Goal: Task Accomplishment & Management: Complete application form

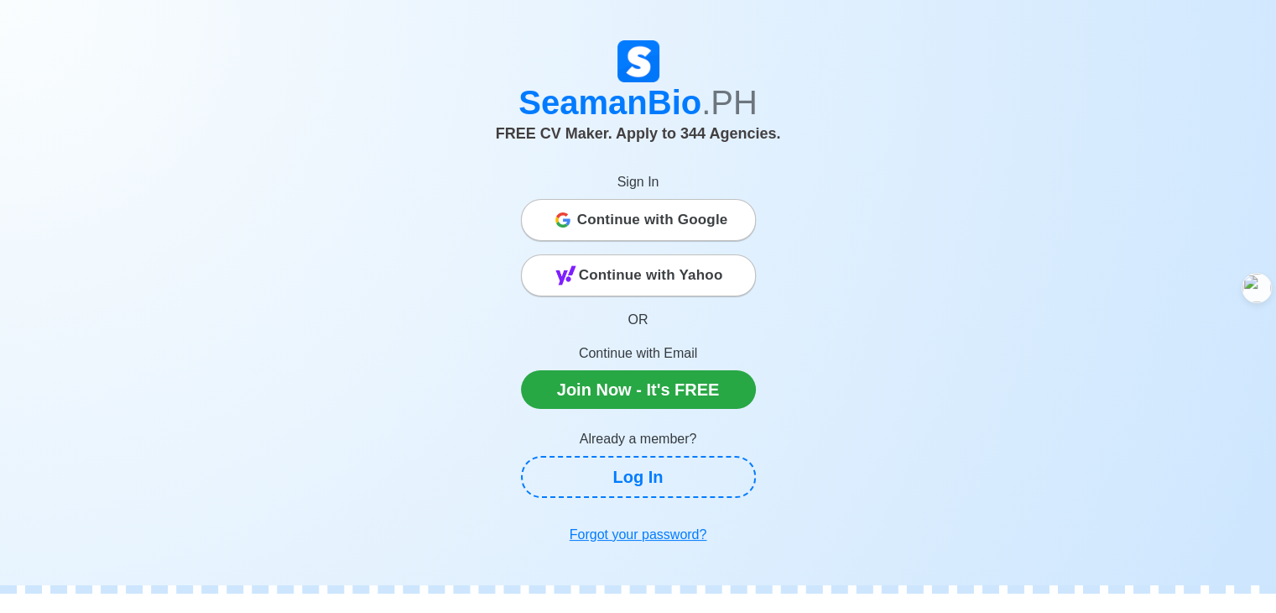
click at [647, 216] on span "Continue with Google" at bounding box center [652, 220] width 151 height 34
click at [660, 210] on span "Continue with Google" at bounding box center [652, 220] width 151 height 34
click at [722, 212] on span "Continue with Google" at bounding box center [652, 220] width 151 height 34
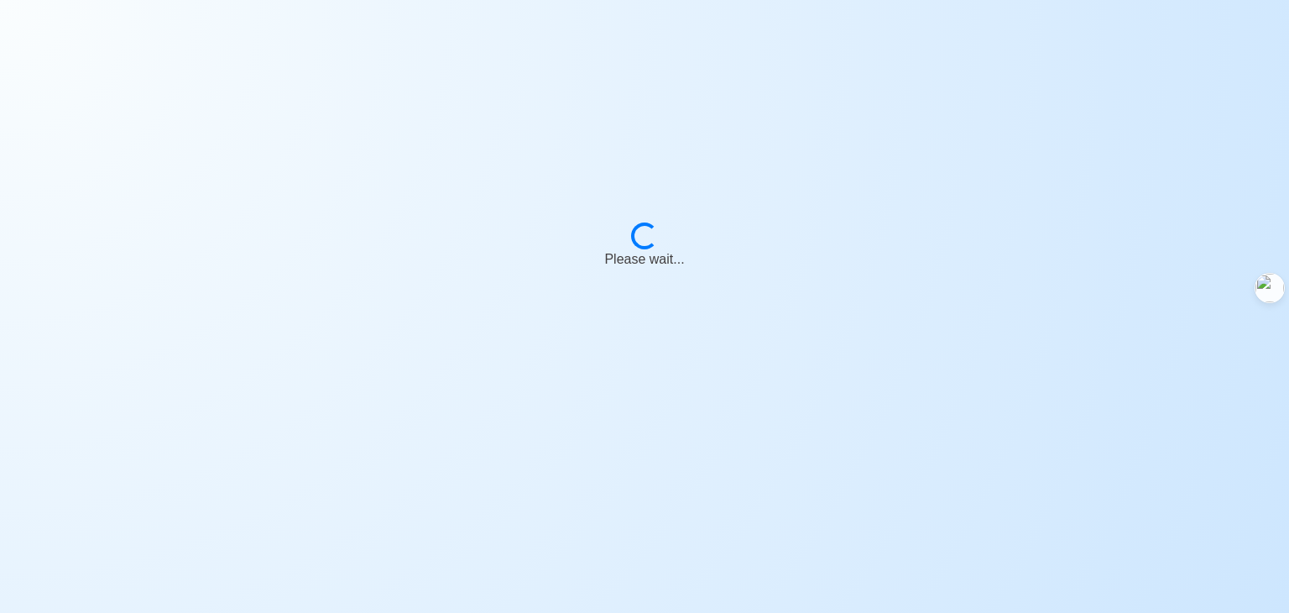
click at [607, 111] on body "Loading... Please wait..." at bounding box center [644, 306] width 1289 height 613
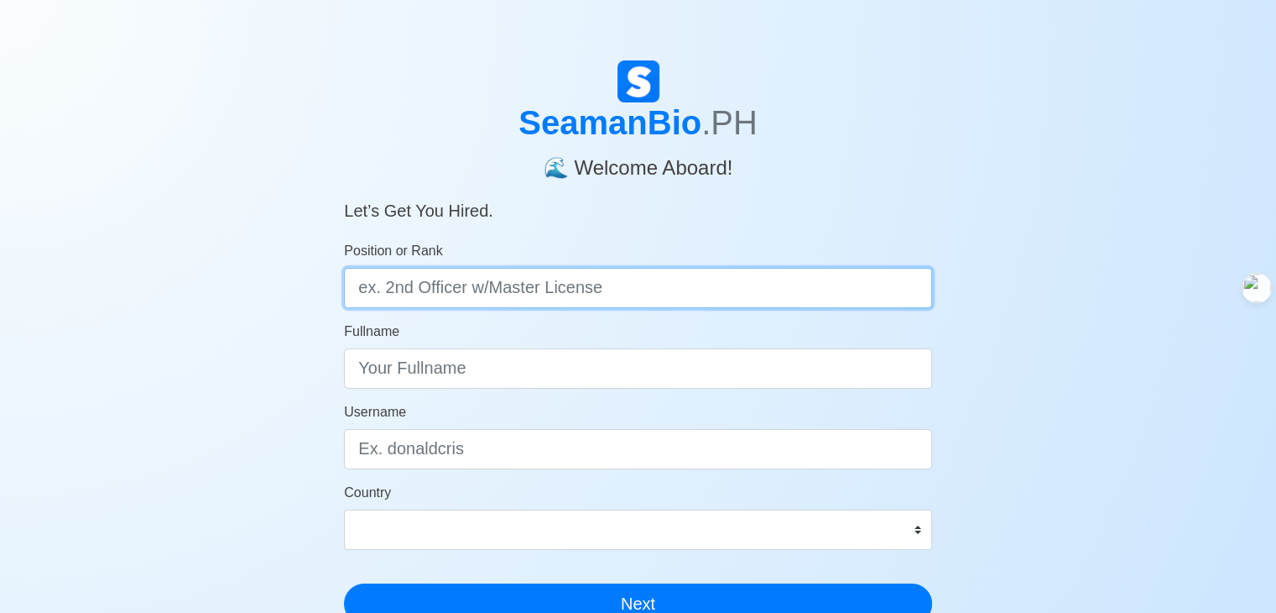
click at [499, 290] on input "Position or Rank" at bounding box center [638, 288] width 588 height 40
type input "sadasdqs"
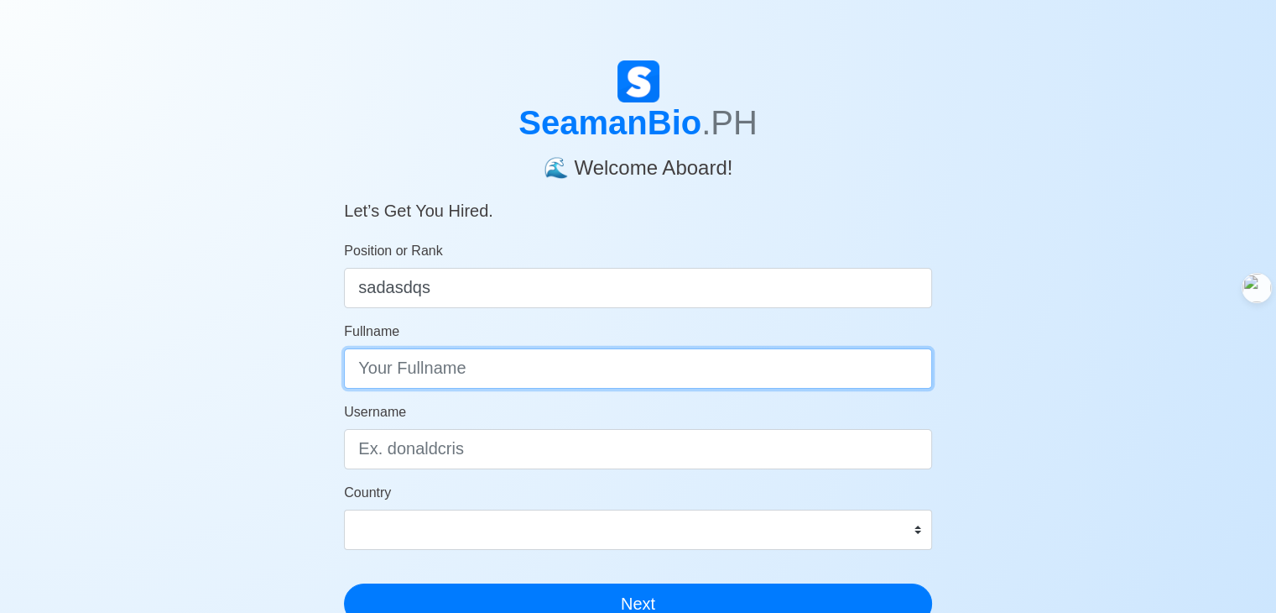
click at [769, 364] on input "Fullname" at bounding box center [638, 368] width 588 height 40
type input "sadasd"
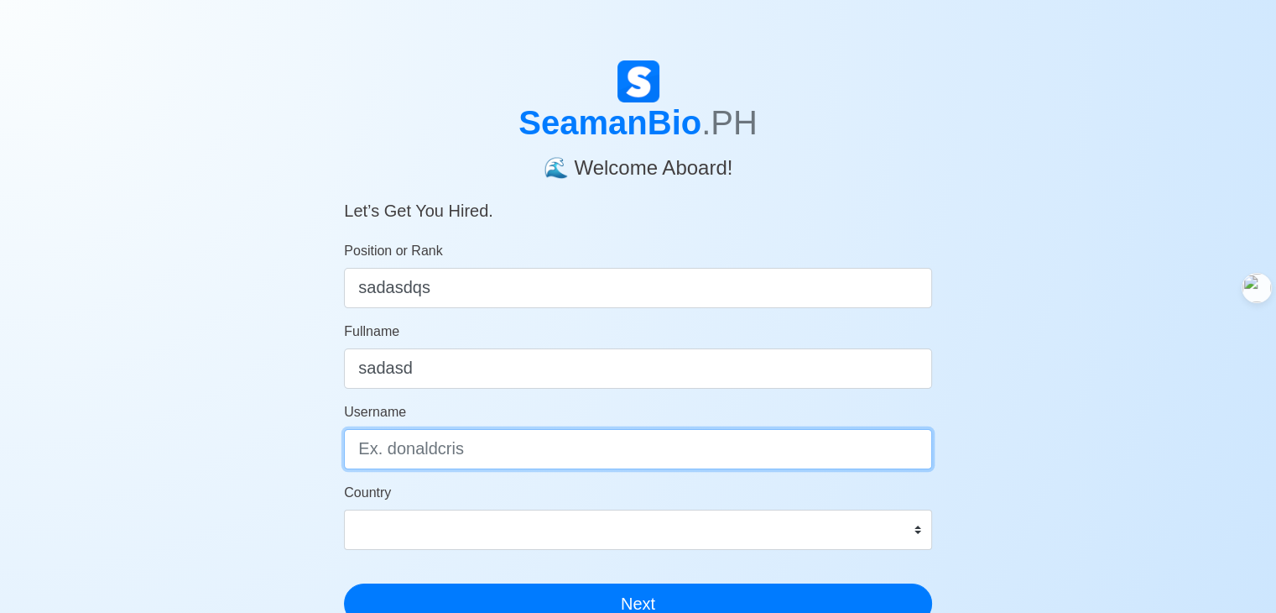
click at [536, 446] on input "Username" at bounding box center [638, 449] width 588 height 40
type input "sadaqsd"
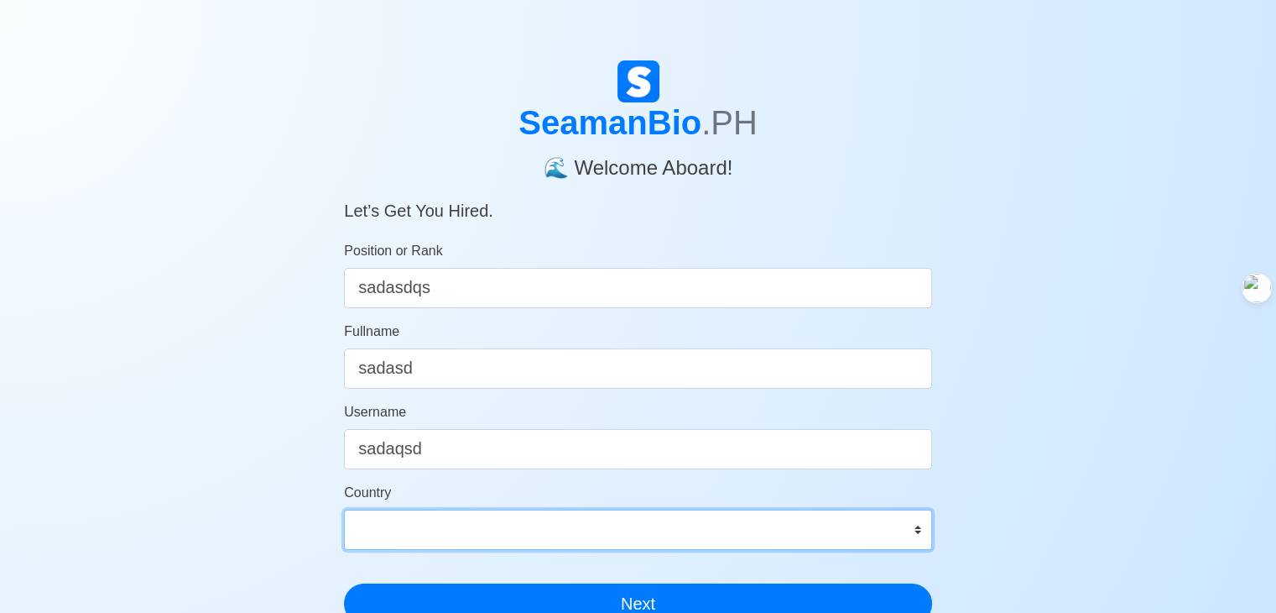
click at [470, 533] on select "[GEOGRAPHIC_DATA] [GEOGRAPHIC_DATA] [GEOGRAPHIC_DATA] [GEOGRAPHIC_DATA] [US_STA…" at bounding box center [638, 529] width 588 height 40
select select "AW"
click at [344, 509] on select "[GEOGRAPHIC_DATA] [GEOGRAPHIC_DATA] [GEOGRAPHIC_DATA] [GEOGRAPHIC_DATA] [US_STA…" at bounding box center [638, 529] width 588 height 40
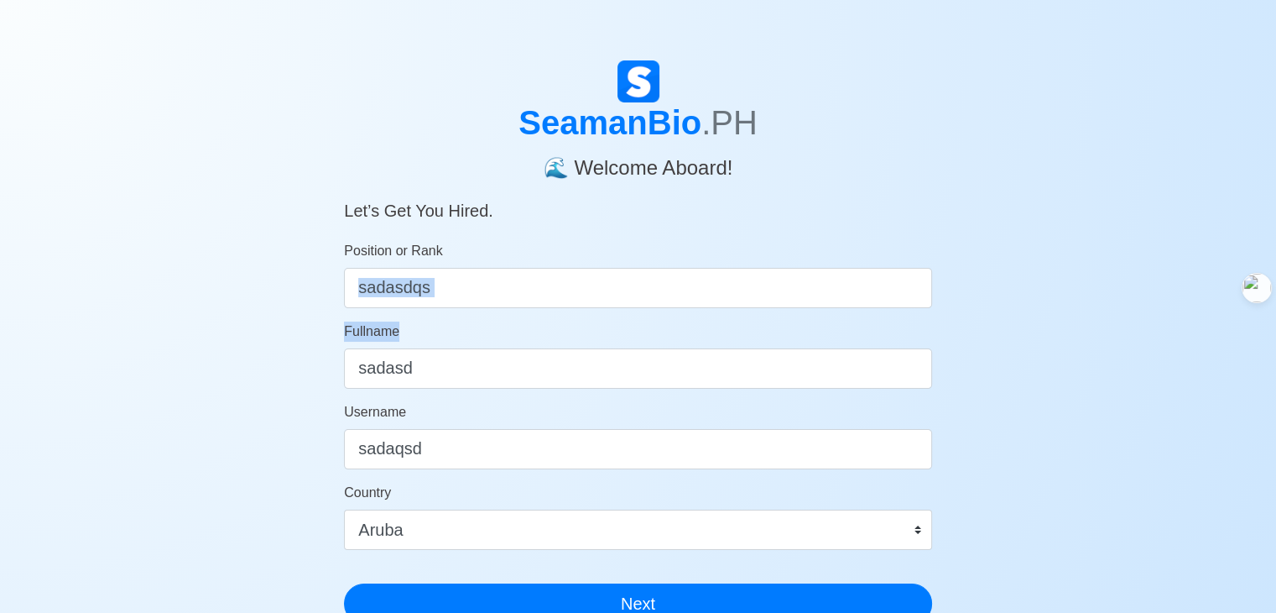
drag, startPoint x: 562, startPoint y: 336, endPoint x: 1288, endPoint y: 235, distance: 732.8
click at [1276, 235] on html "SeamanBio .PH 🌊 Welcome Aboard! Let’s Get You Hired. Position or Rank sadasdqs …" at bounding box center [638, 316] width 1276 height 633
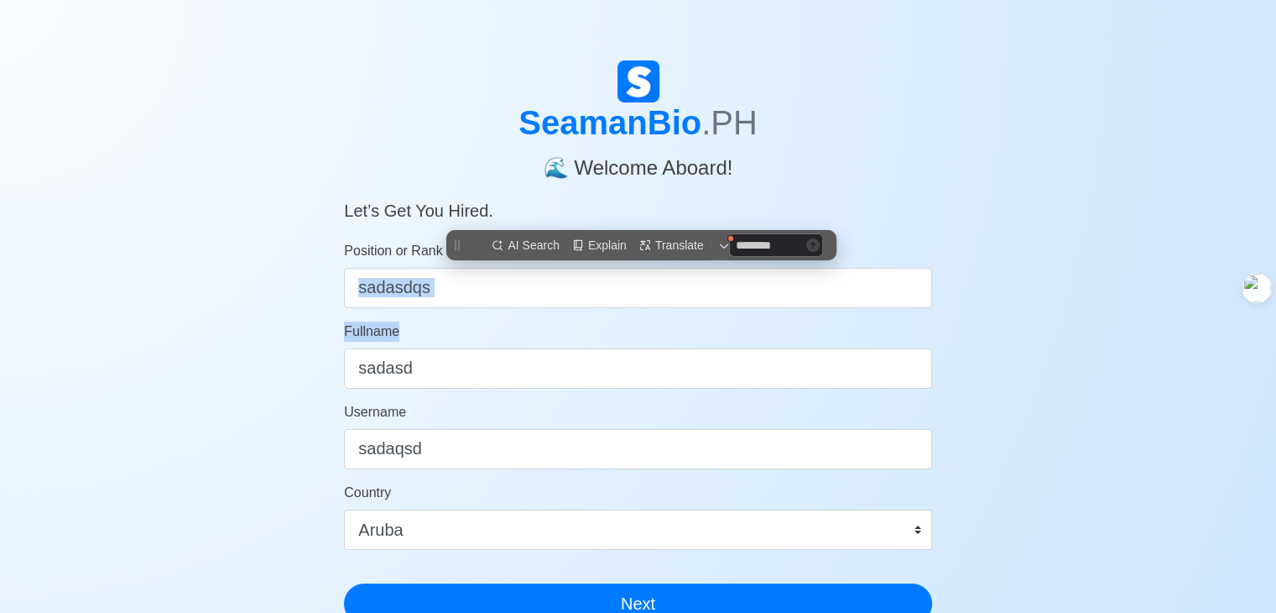
scroll to position [242, 0]
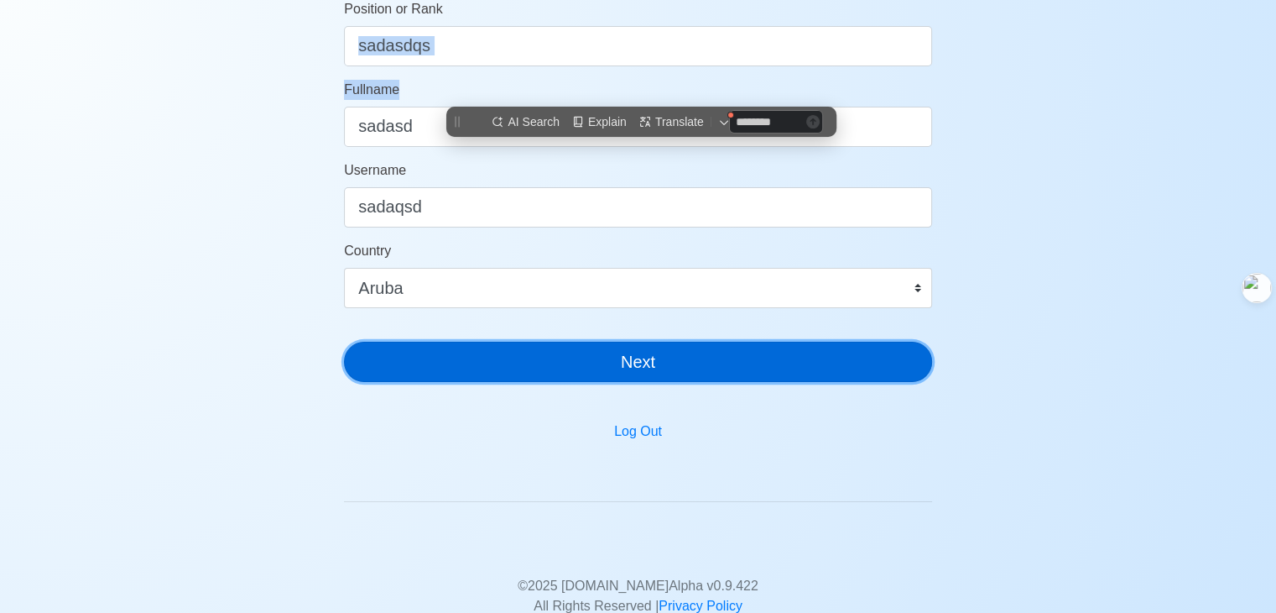
click at [649, 347] on button "Next" at bounding box center [638, 362] width 588 height 40
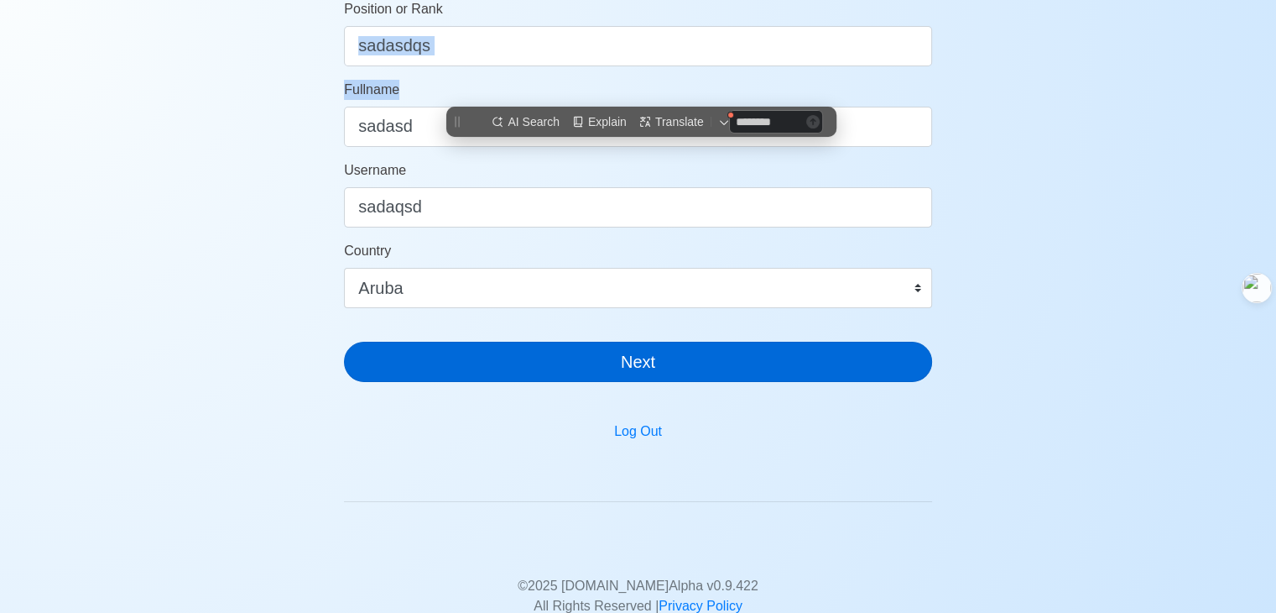
scroll to position [20, 0]
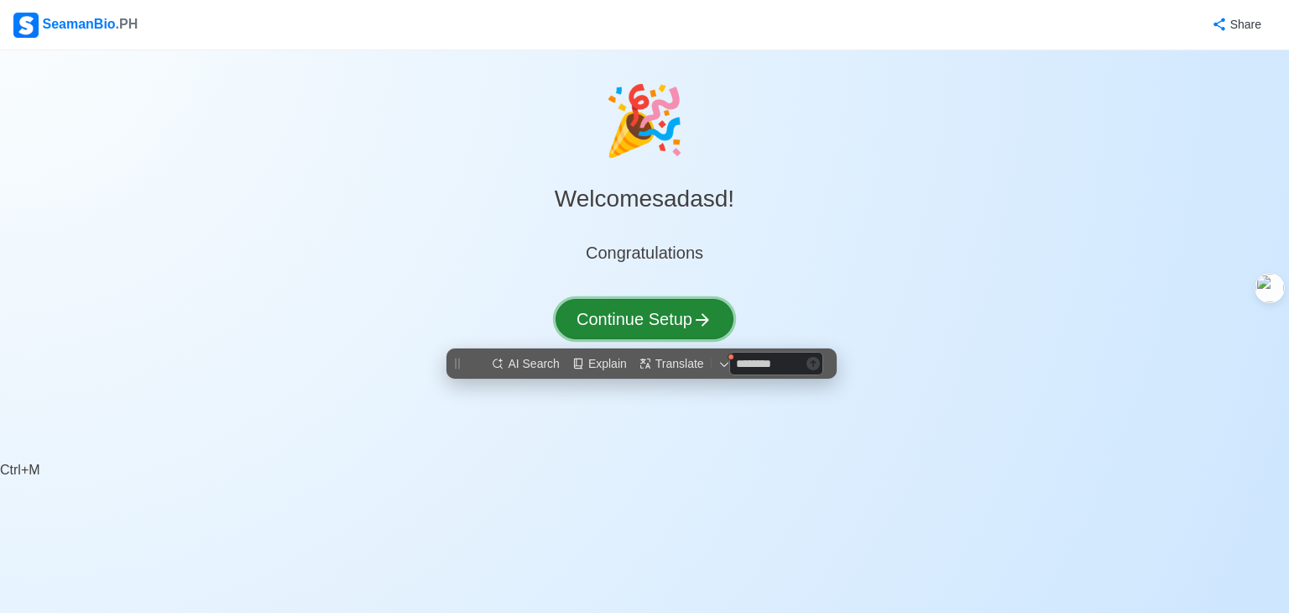
click at [668, 318] on button "Continue Setup" at bounding box center [645, 319] width 178 height 40
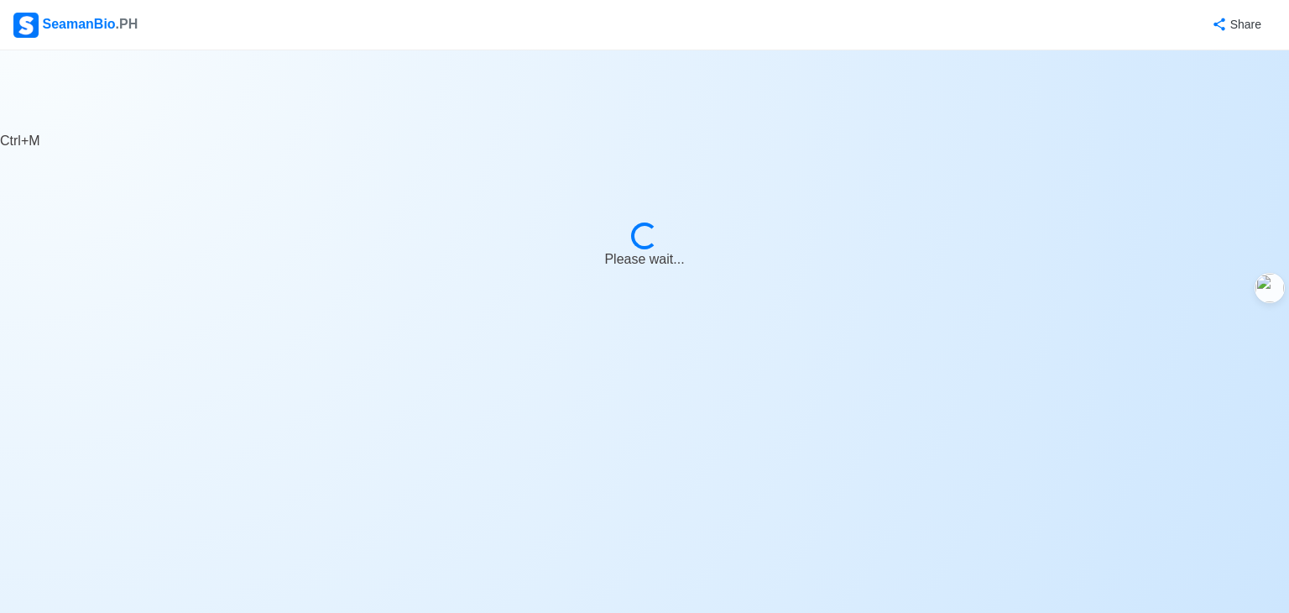
select select "Visible for Hiring"
select select "AW"
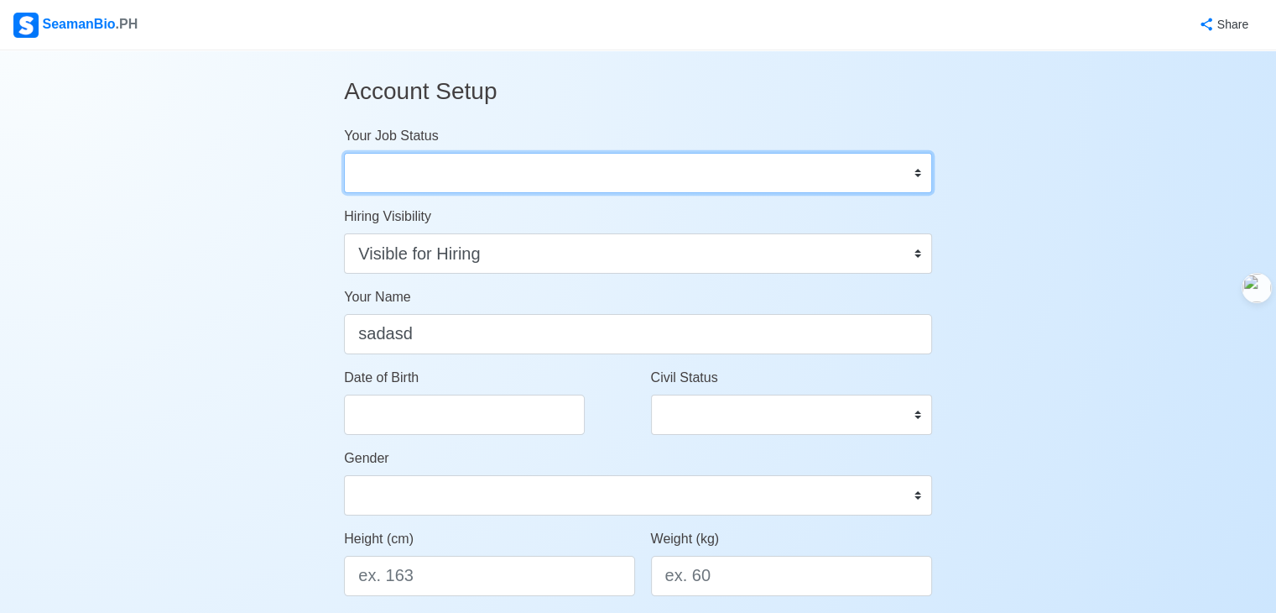
click at [573, 189] on select "Onboard Actively Looking for Job Not Looking for Job" at bounding box center [638, 173] width 588 height 40
select select "Onboard"
click at [344, 153] on select "Onboard Actively Looking for Job Not Looking for Job" at bounding box center [638, 173] width 588 height 40
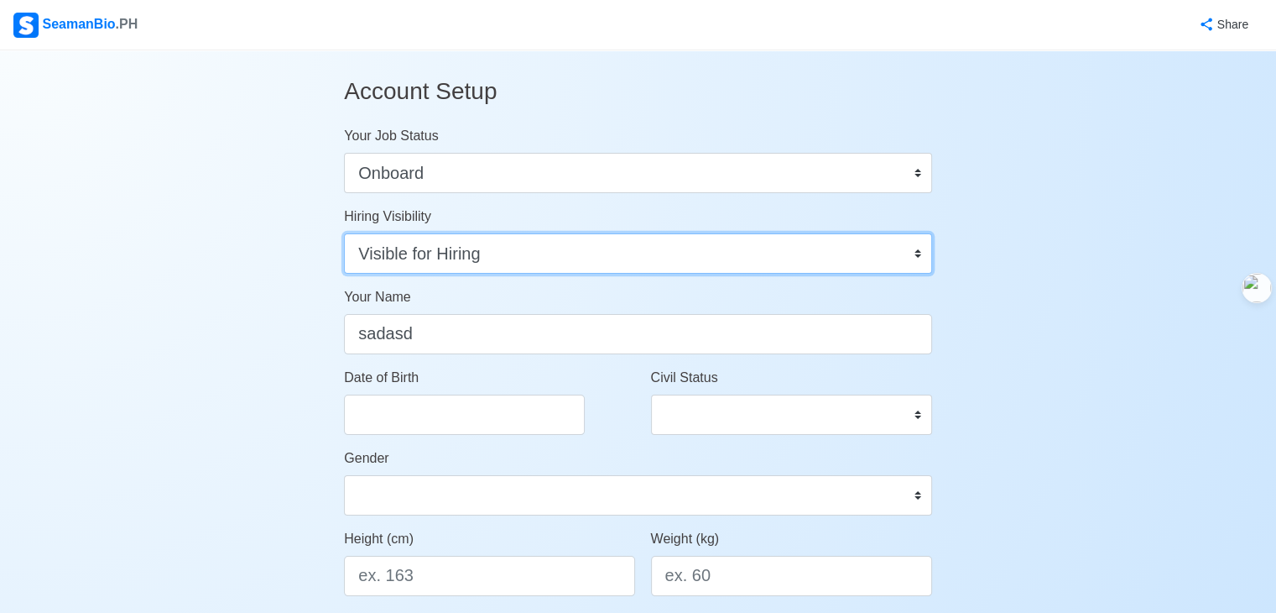
click at [564, 259] on select "Visible for Hiring Not Visible for Hiring" at bounding box center [638, 253] width 588 height 40
click at [344, 233] on select "Visible for Hiring Not Visible for Hiring" at bounding box center [638, 253] width 588 height 40
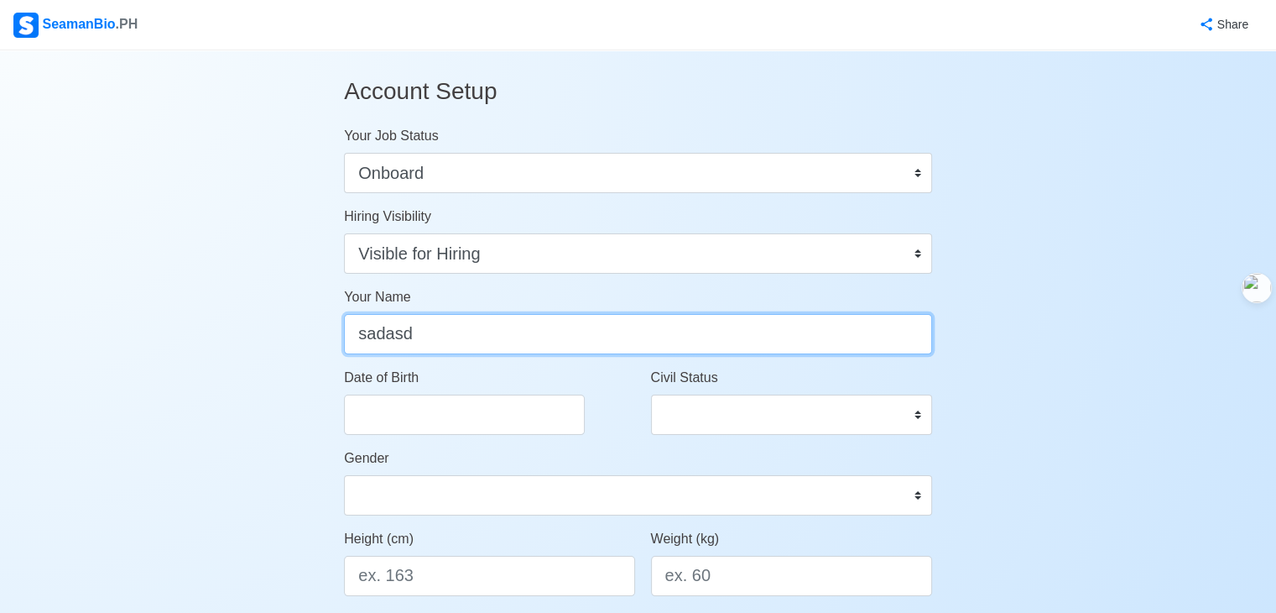
click at [514, 320] on input "sadasd" at bounding box center [638, 334] width 588 height 40
